Goal: Find specific page/section: Find specific page/section

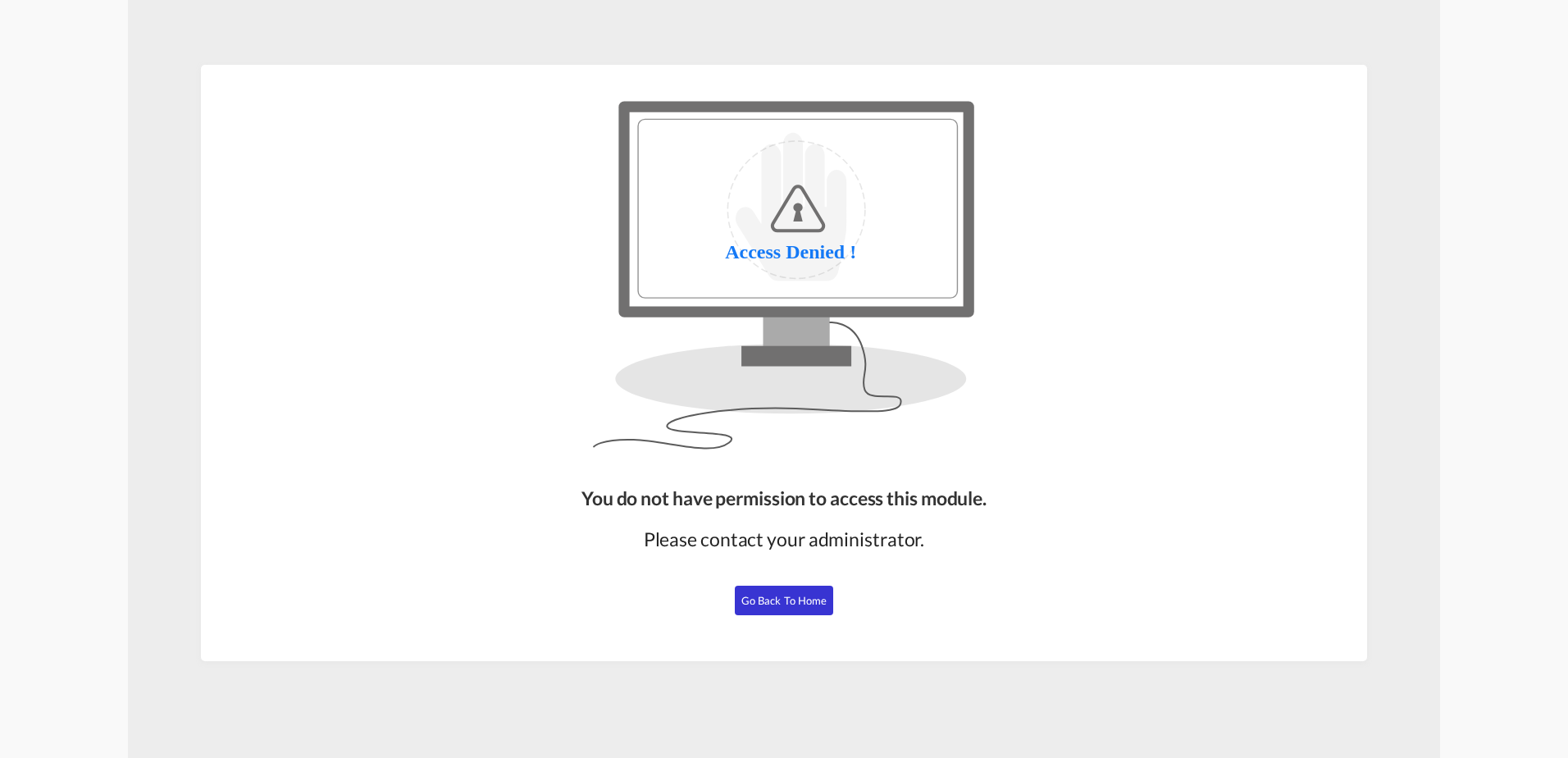
click at [784, 614] on button "Go Back to Home" at bounding box center [784, 601] width 98 height 30
click at [792, 598] on span "Go Back to Home" at bounding box center [784, 600] width 86 height 13
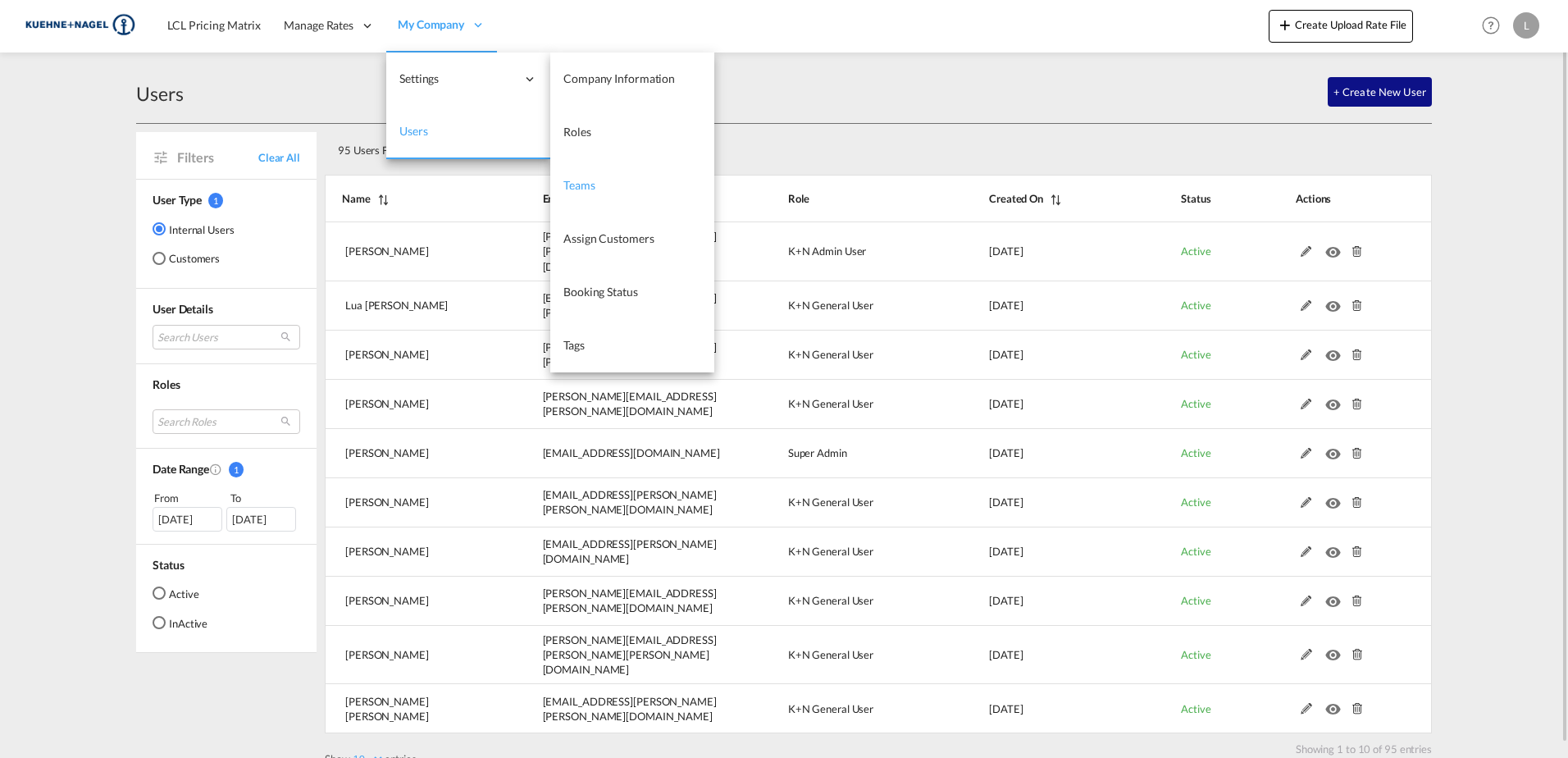
click at [592, 190] on span "Teams" at bounding box center [580, 185] width 32 height 14
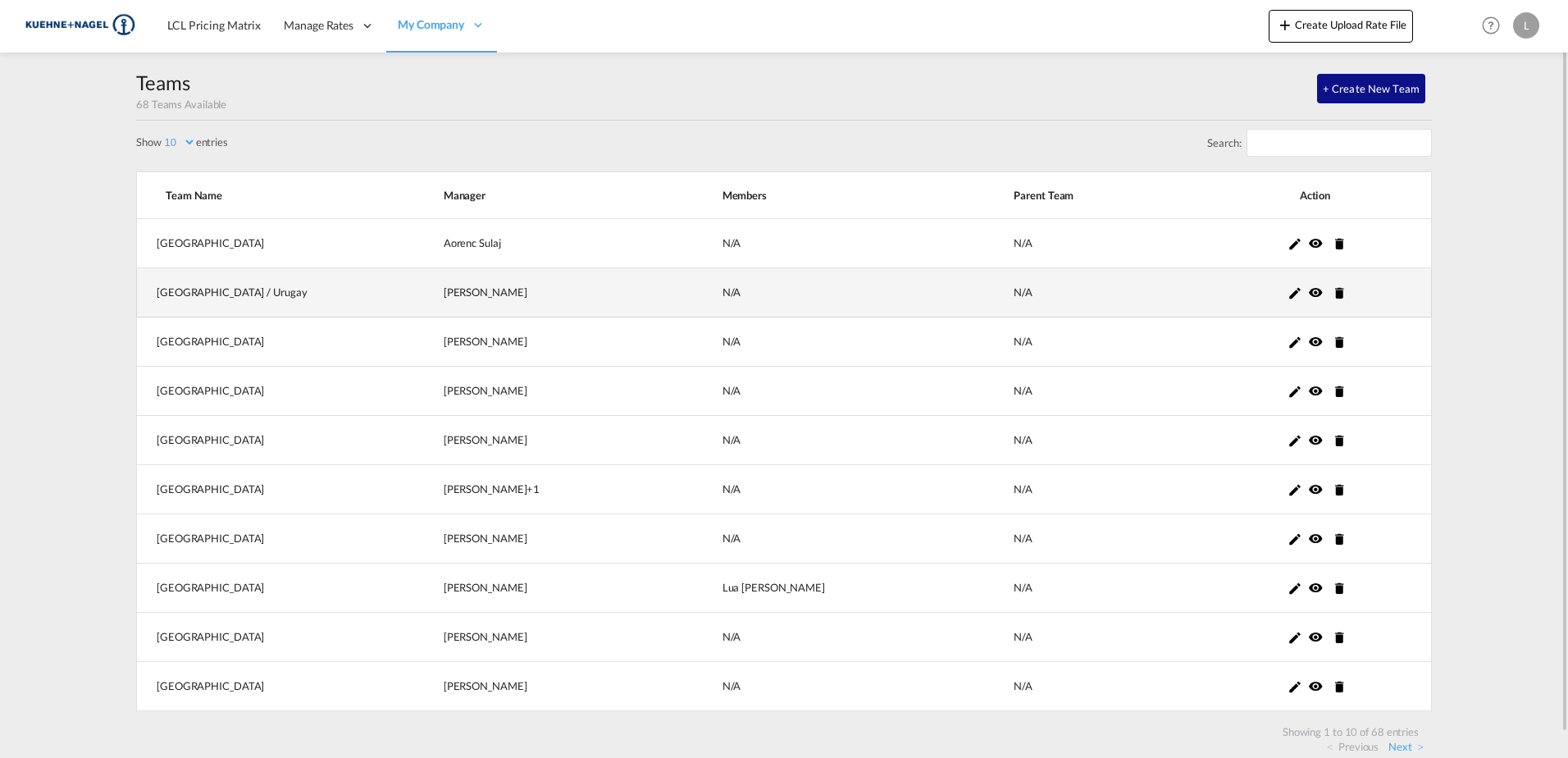
scroll to position [26, 0]
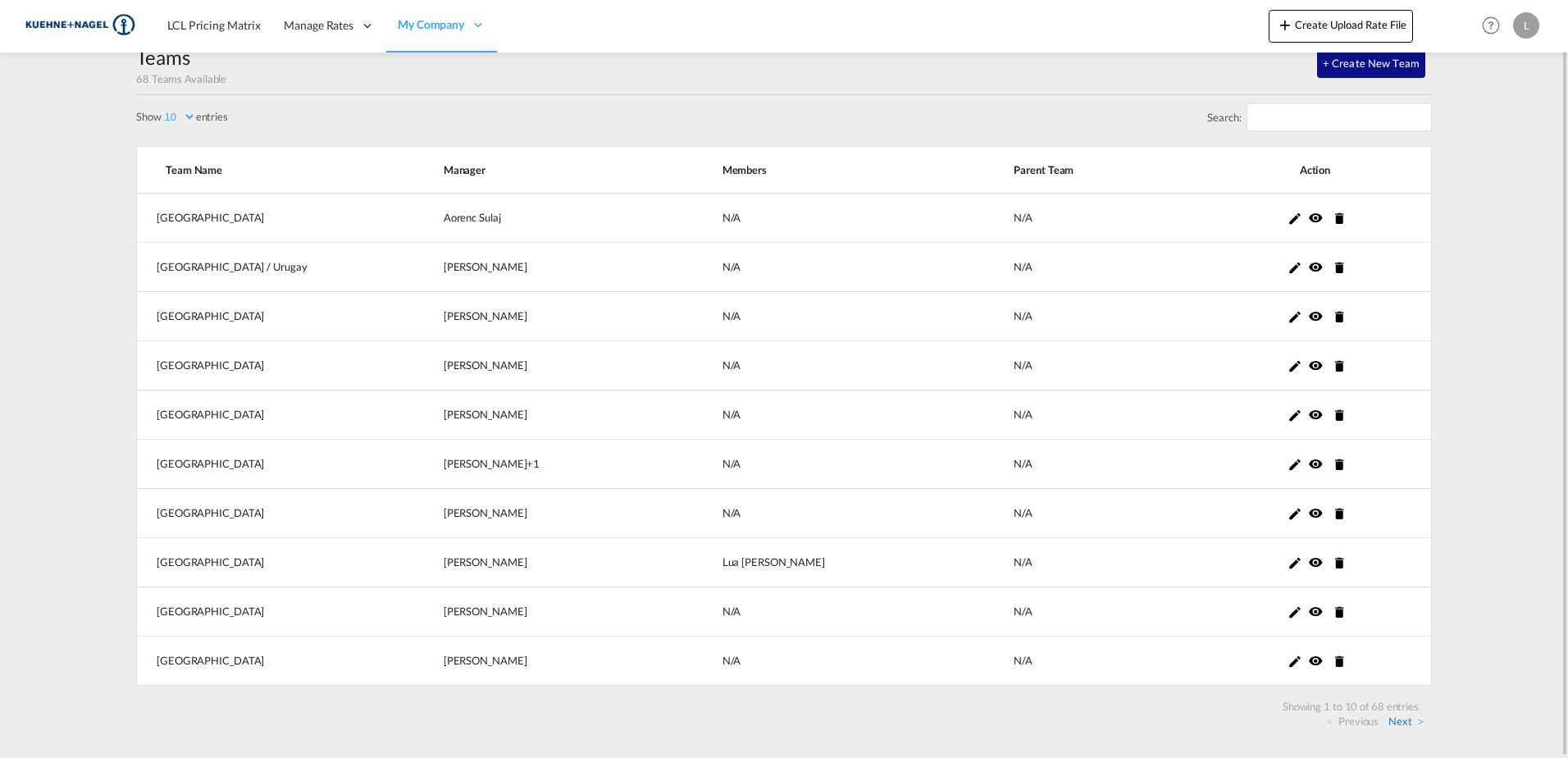
click at [1405, 727] on link "Next" at bounding box center [1407, 720] width 36 height 15
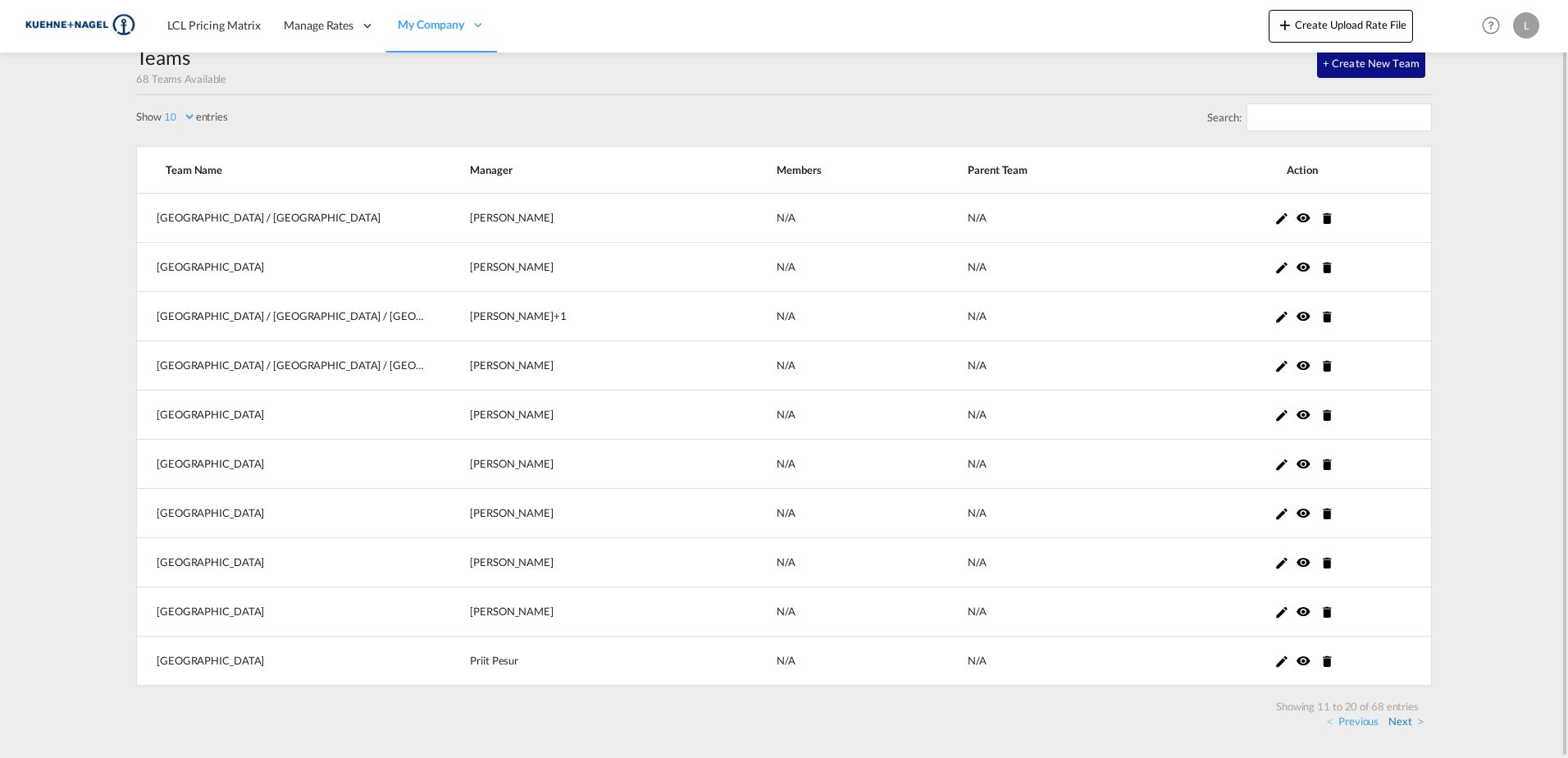
click at [1411, 727] on link "Next" at bounding box center [1407, 720] width 36 height 15
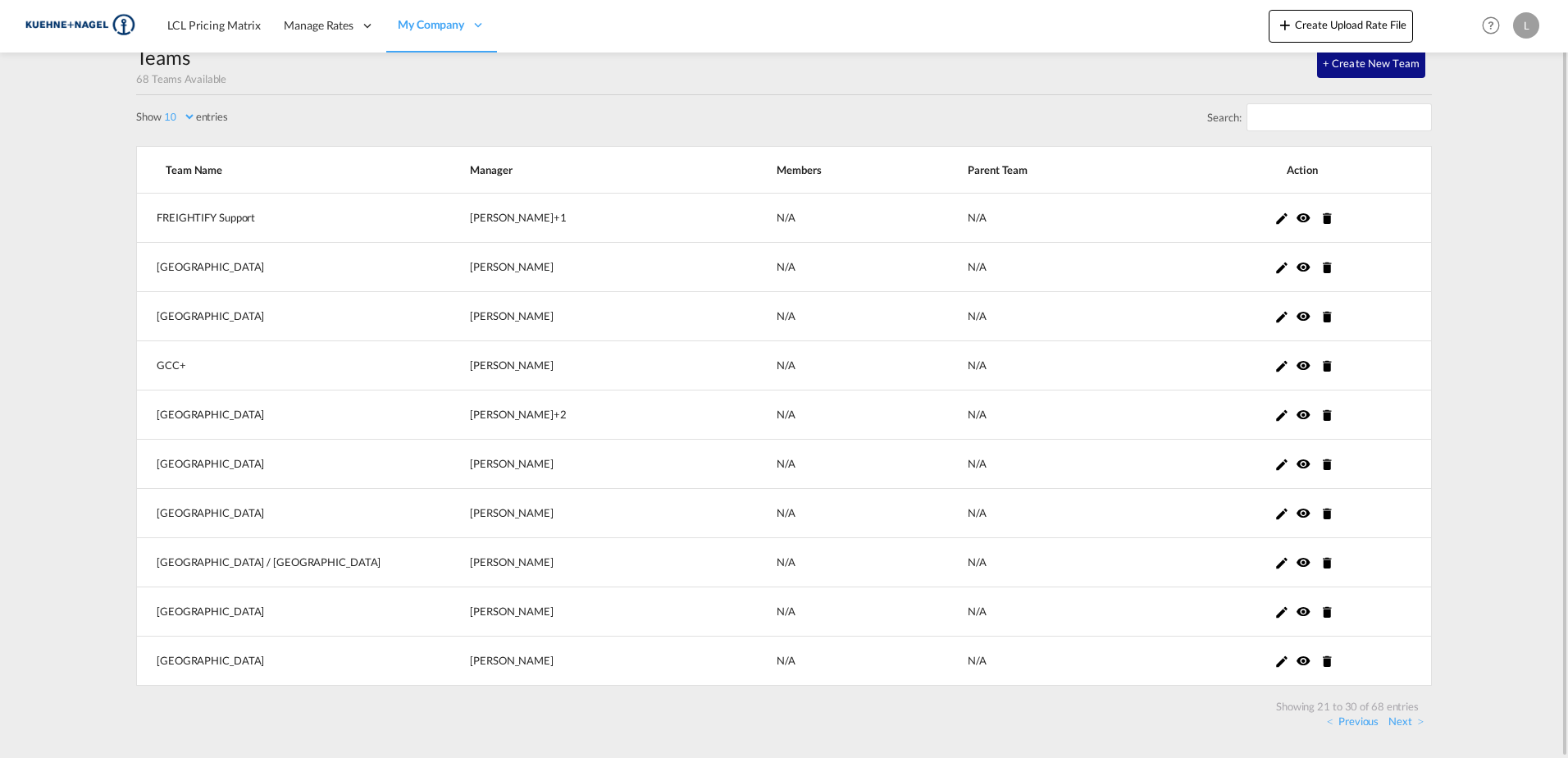
click at [1411, 727] on link "Next" at bounding box center [1407, 720] width 36 height 15
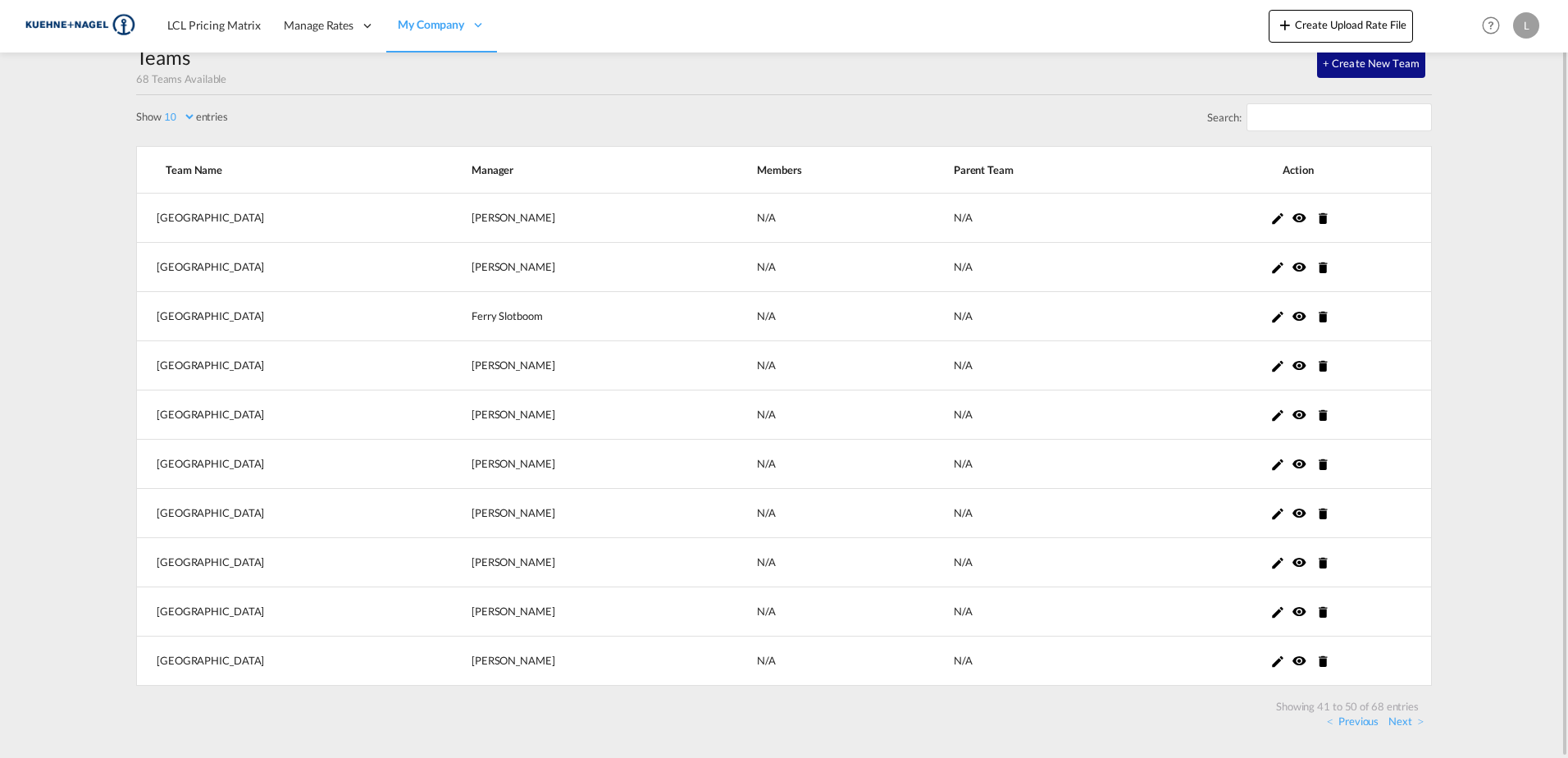
click at [1411, 727] on link "Next" at bounding box center [1407, 720] width 36 height 15
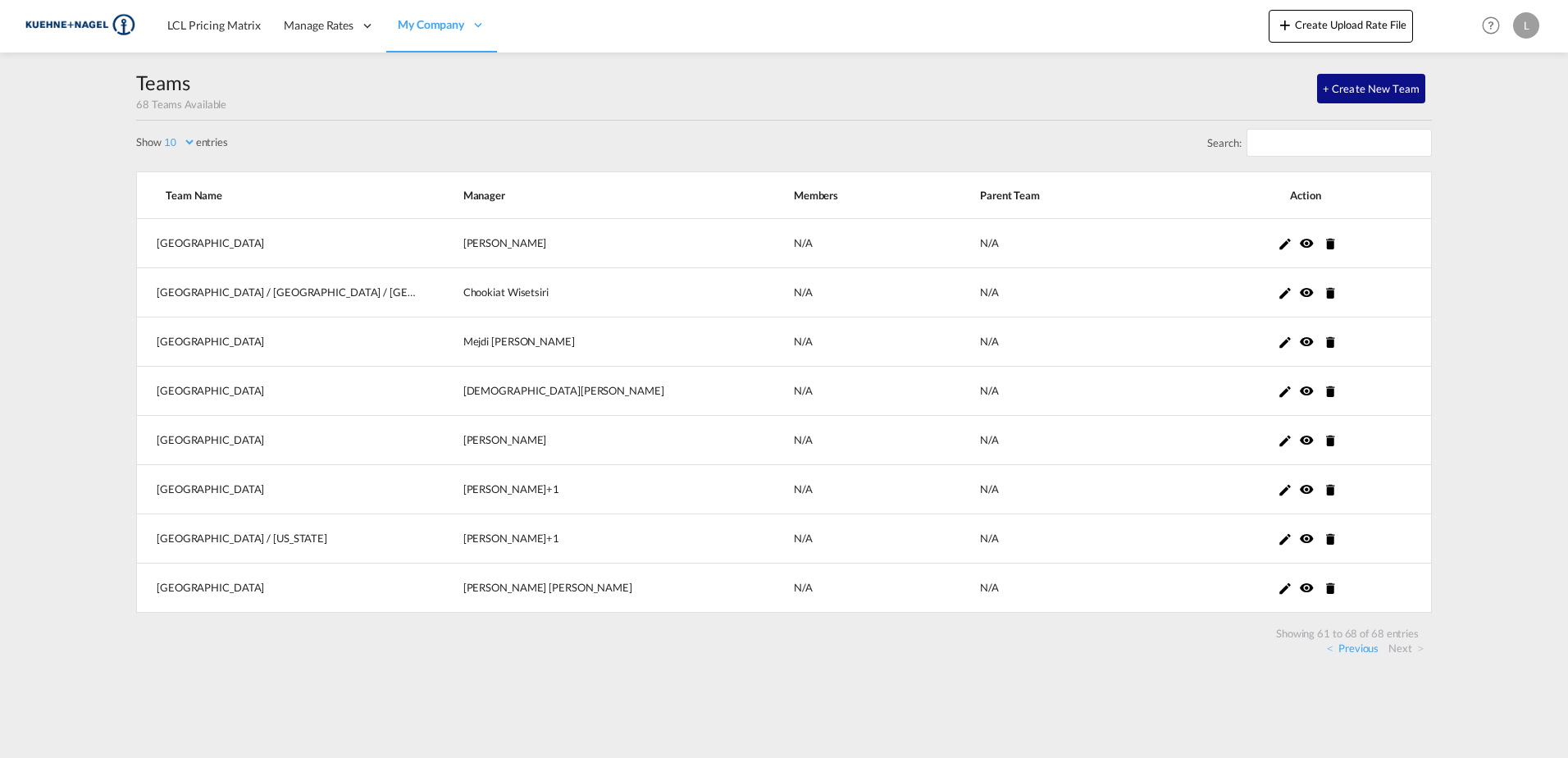
scroll to position [0, 0]
click at [196, 141] on select "5 10 20 30 50 100" at bounding box center [178, 142] width 35 height 14
select select "100"
click at [163, 136] on select "5 10 20 30 50 100" at bounding box center [178, 142] width 35 height 14
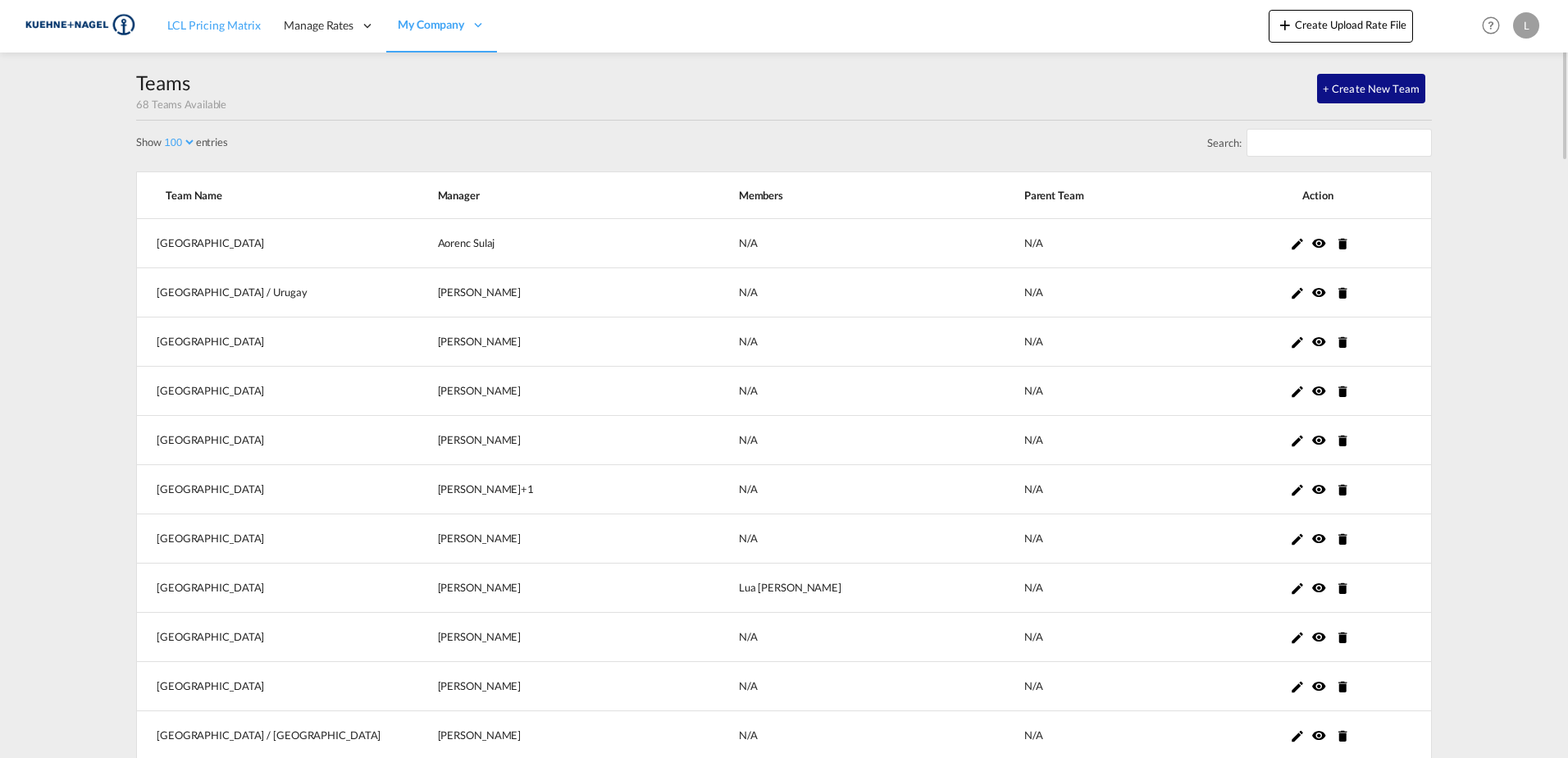
click at [219, 28] on span "LCL Pricing Matrix" at bounding box center [214, 25] width 94 height 14
